Goal: Check status: Check status

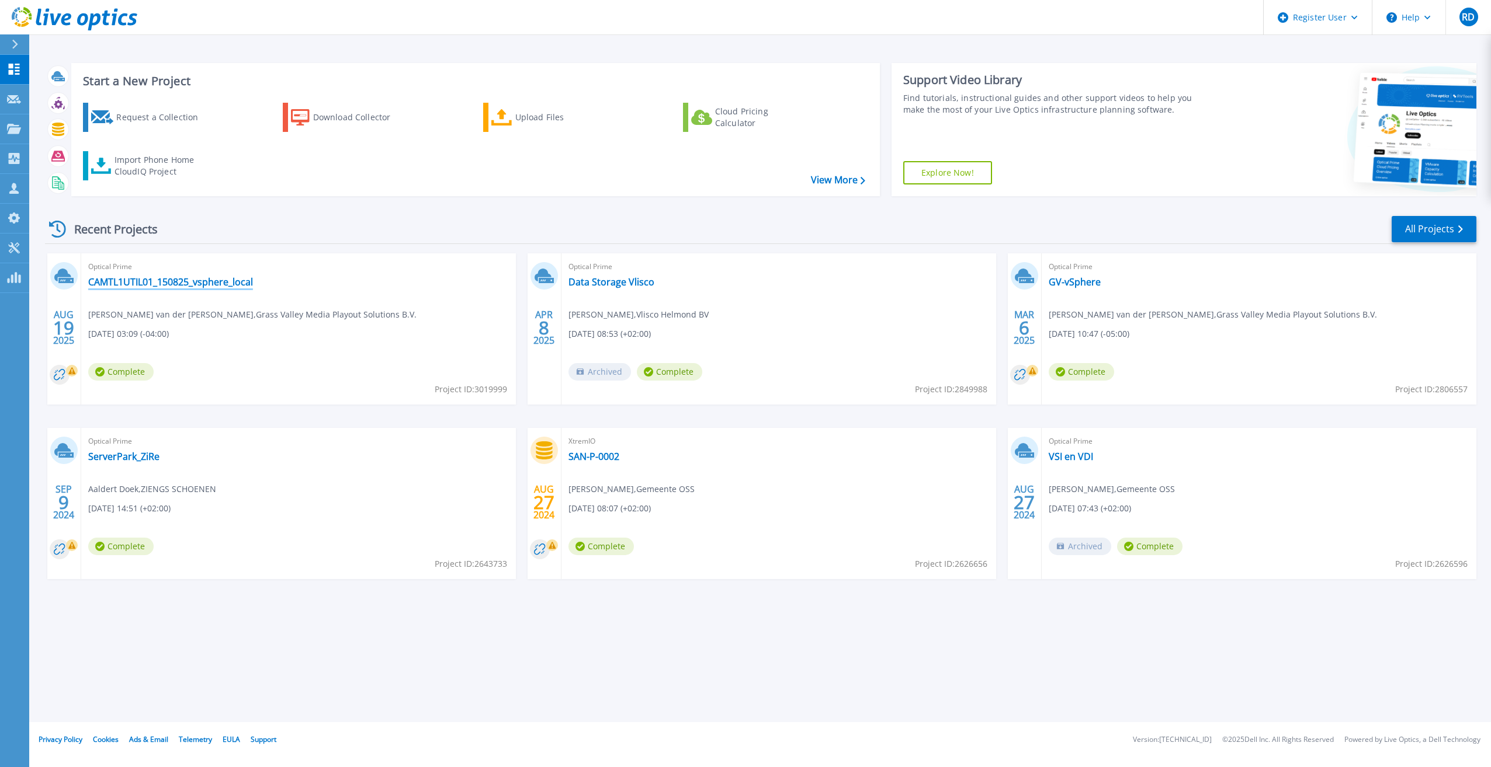
click at [175, 283] on link "CAMTL1UTIL01_150825_vsphere_local" at bounding box center [170, 282] width 165 height 12
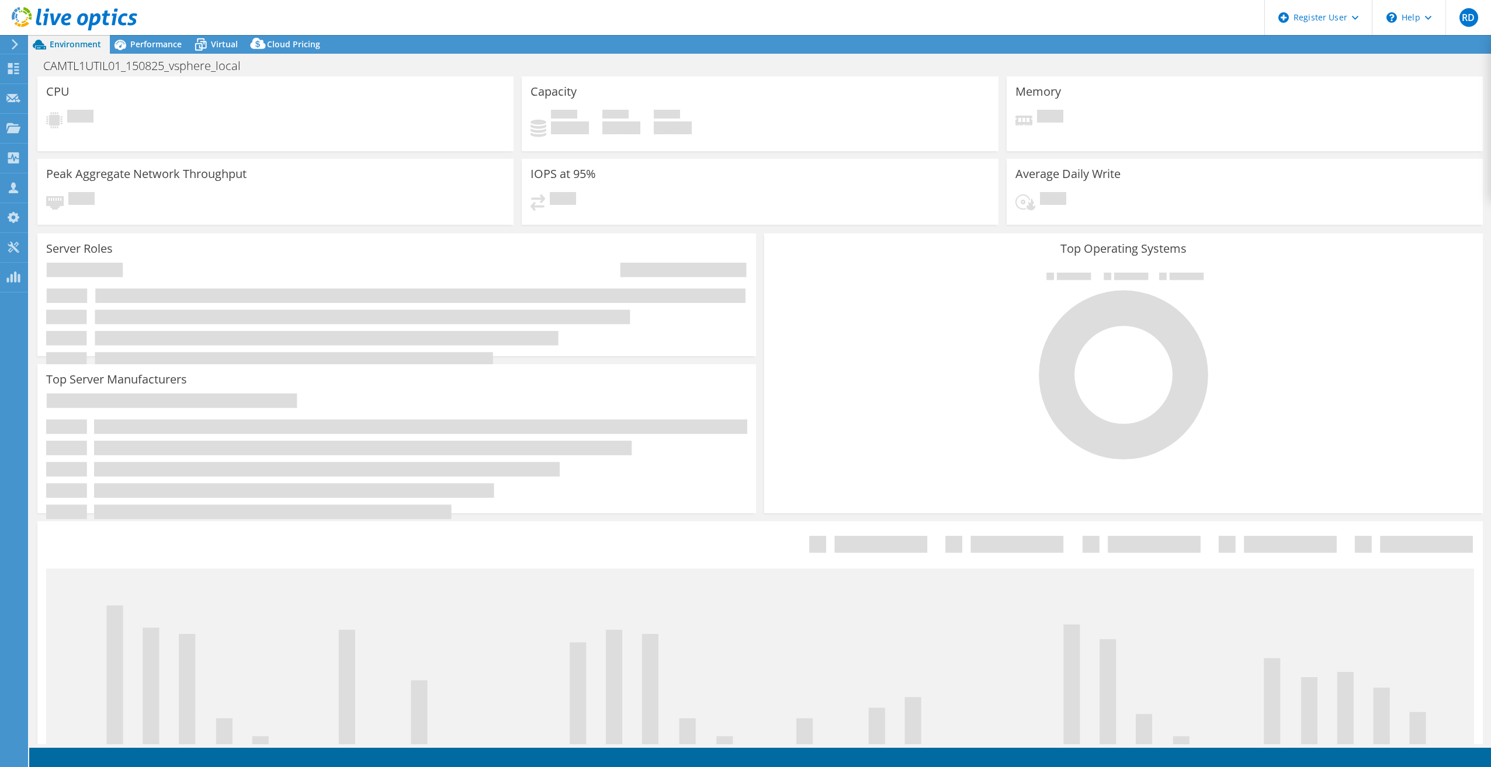
select select "EUFrankfurt"
select select "EUR"
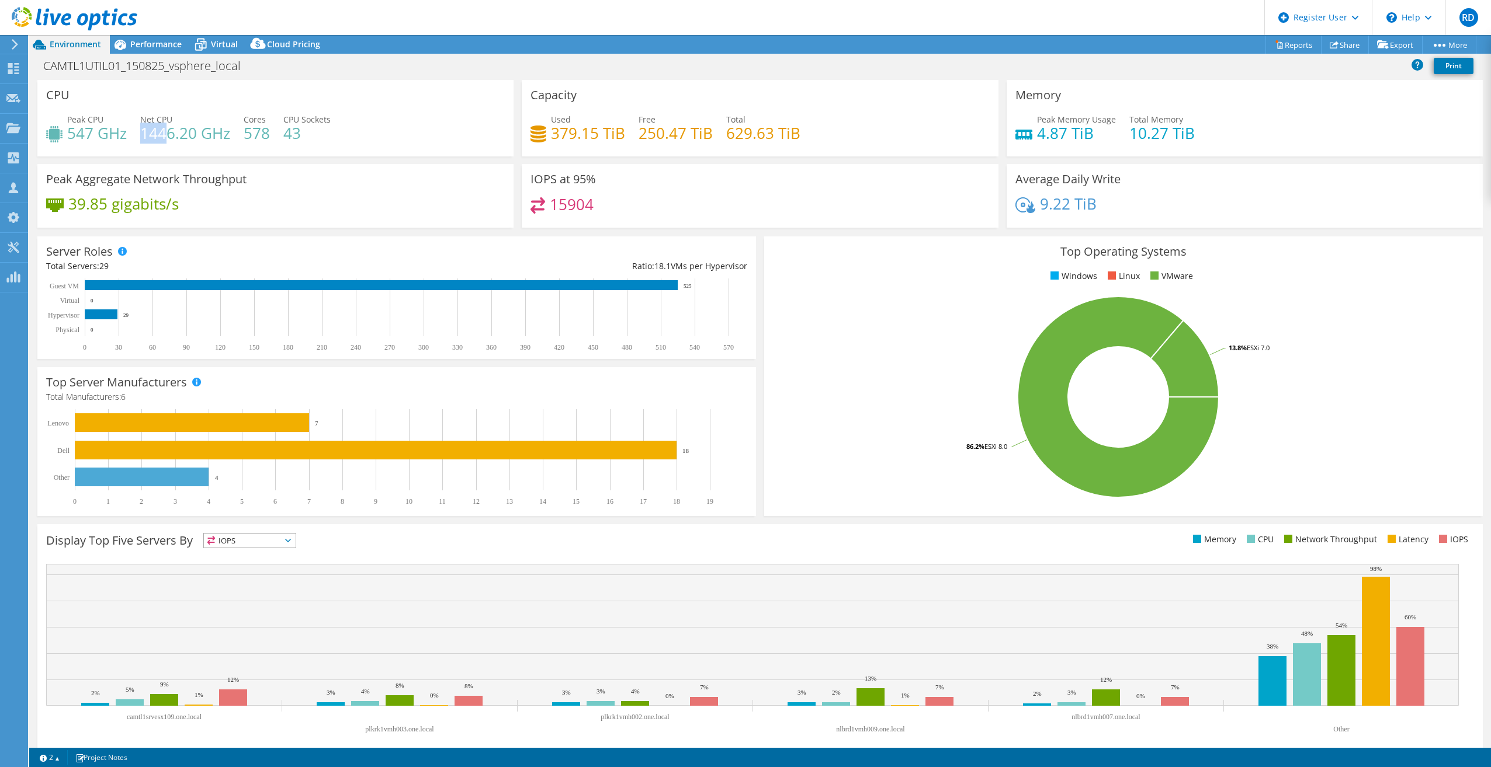
drag, startPoint x: 141, startPoint y: 134, endPoint x: 168, endPoint y: 134, distance: 26.9
click at [168, 134] on h4 "1446.20 GHz" at bounding box center [185, 133] width 90 height 13
drag, startPoint x: 168, startPoint y: 134, endPoint x: 158, endPoint y: 141, distance: 11.8
click at [158, 140] on h4 "1446.20 GHz" at bounding box center [185, 133] width 90 height 13
drag, startPoint x: 239, startPoint y: 136, endPoint x: 269, endPoint y: 136, distance: 29.8
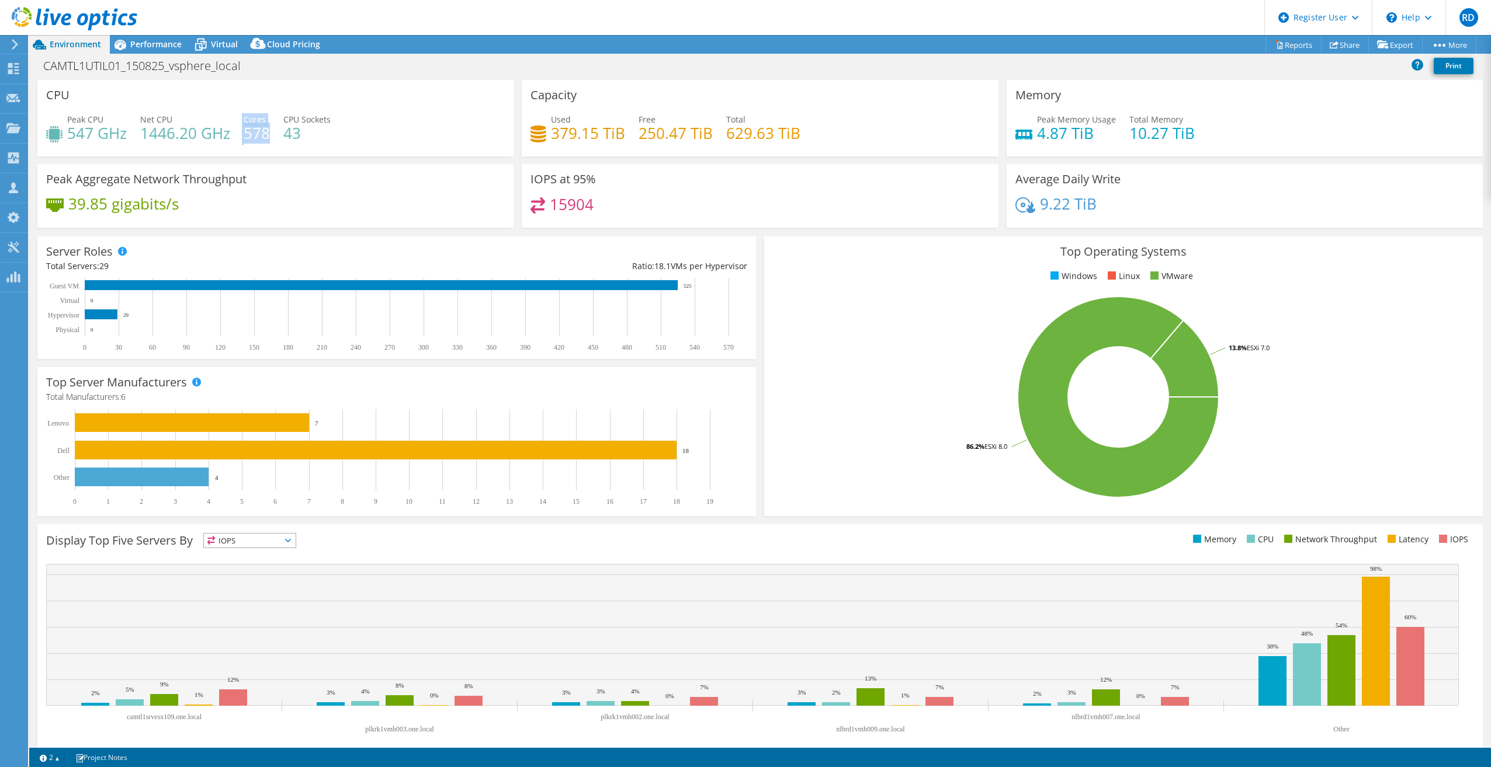
click at [269, 136] on div "Peak CPU 547 GHz Net CPU 1446.20 GHz Cores 578 CPU Sockets 43" at bounding box center [275, 132] width 458 height 38
click at [79, 136] on h4 "547 GHz" at bounding box center [97, 133] width 60 height 13
